Goal: Information Seeking & Learning: Learn about a topic

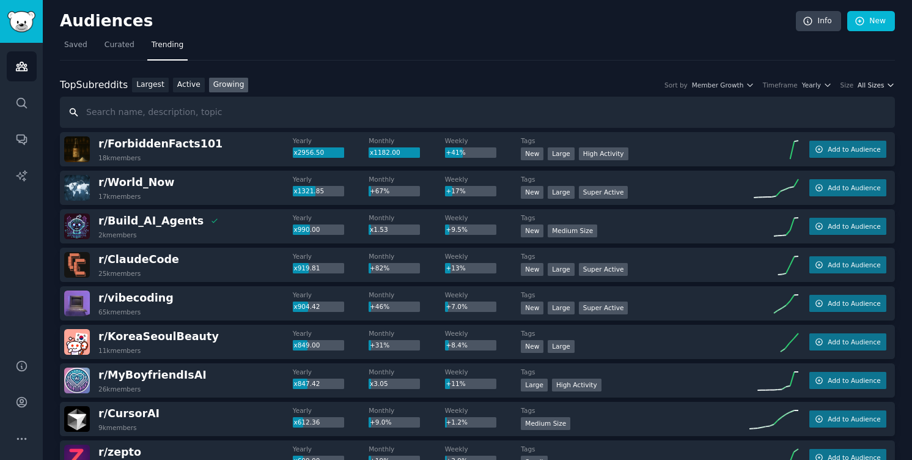
click at [881, 82] on button "All Sizes" at bounding box center [875, 85] width 37 height 9
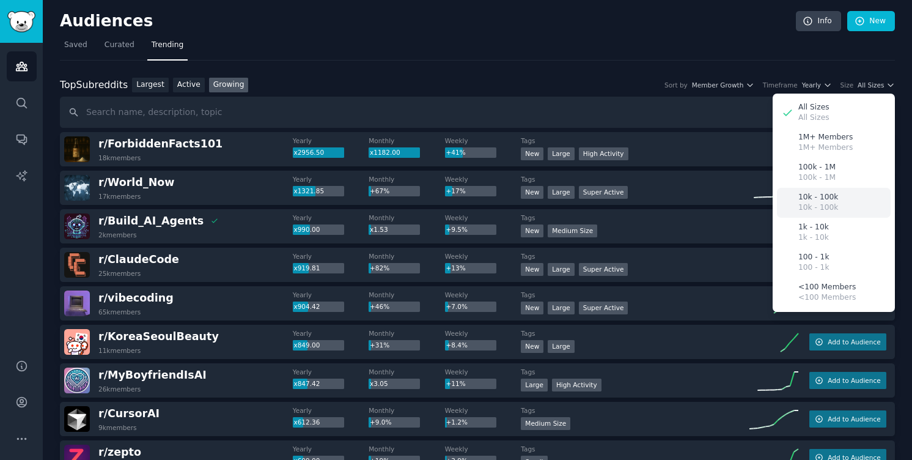
click at [821, 197] on p "10k - 100k" at bounding box center [818, 197] width 40 height 11
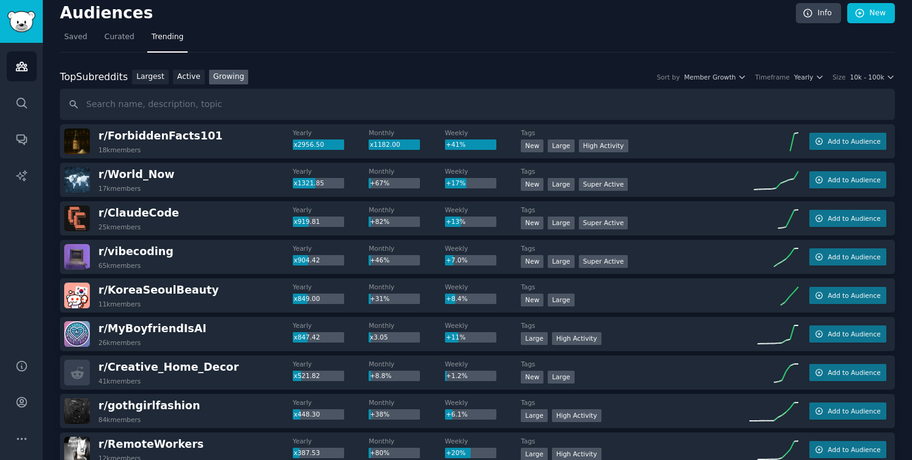
scroll to position [16, 0]
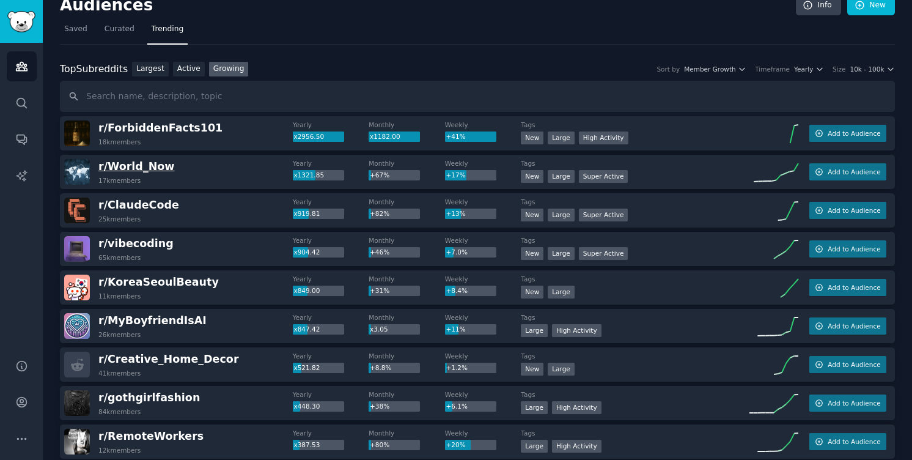
click at [140, 171] on span "r/ World_Now" at bounding box center [136, 166] width 76 height 12
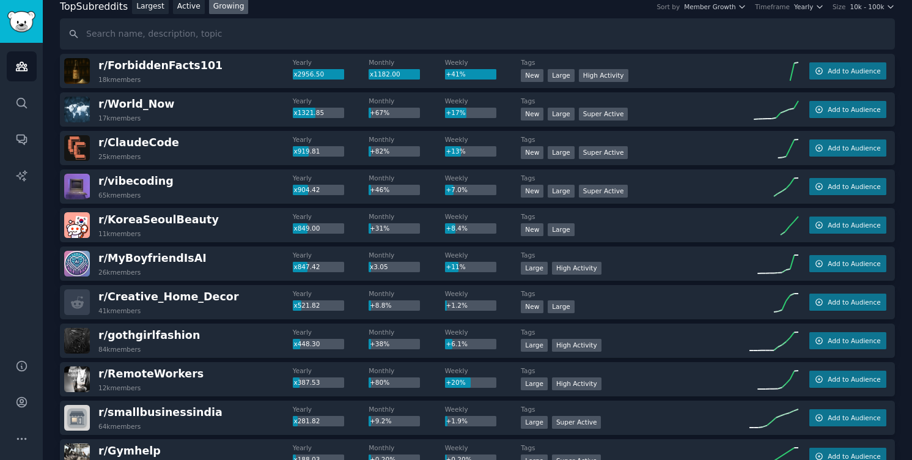
scroll to position [0, 0]
